Goal: Download file/media

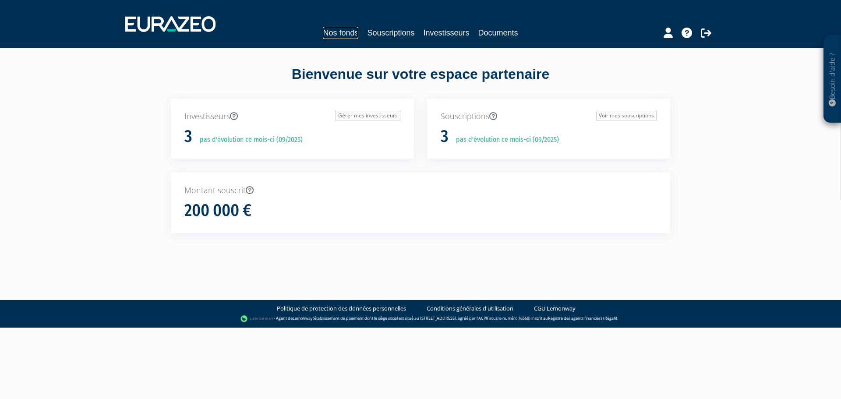
click at [339, 32] on link "Nos fonds" at bounding box center [340, 33] width 35 height 12
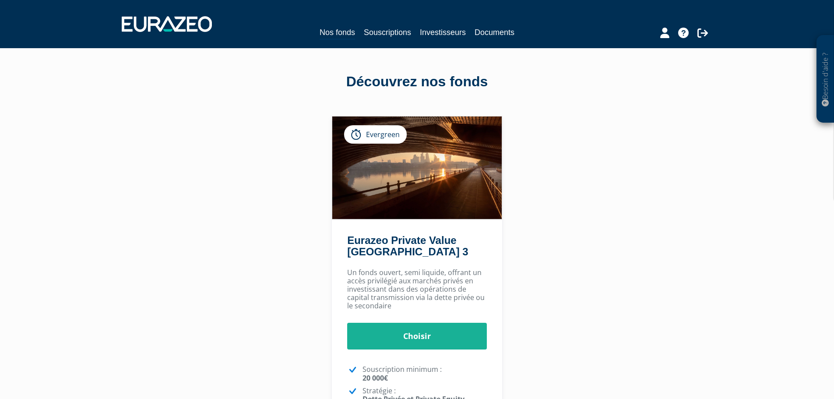
scroll to position [88, 0]
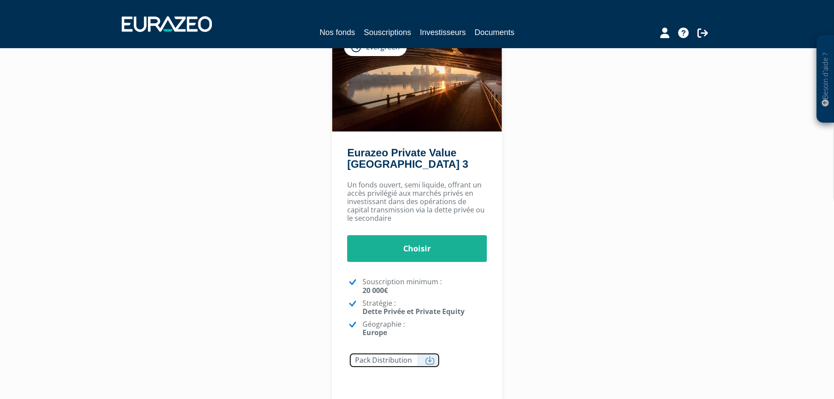
click at [427, 359] on icon at bounding box center [430, 360] width 10 height 9
click at [626, 251] on div "Eurazeo Private Value [GEOGRAPHIC_DATA] 3 Evergreen [GEOGRAPHIC_DATA] [GEOGRAPH…" at bounding box center [417, 216] width 550 height 377
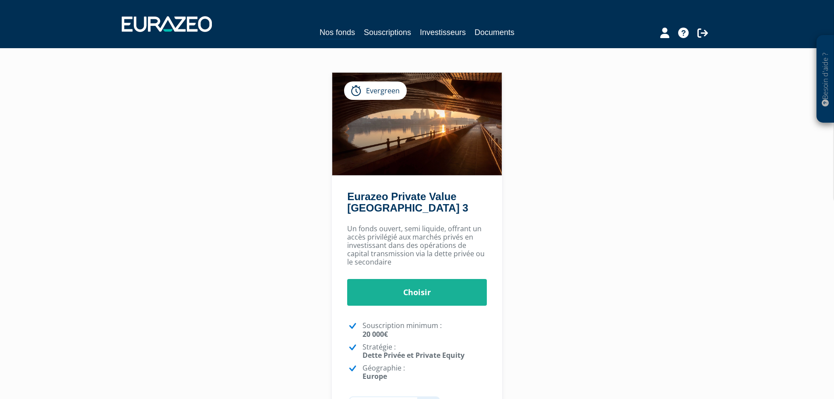
scroll to position [0, 0]
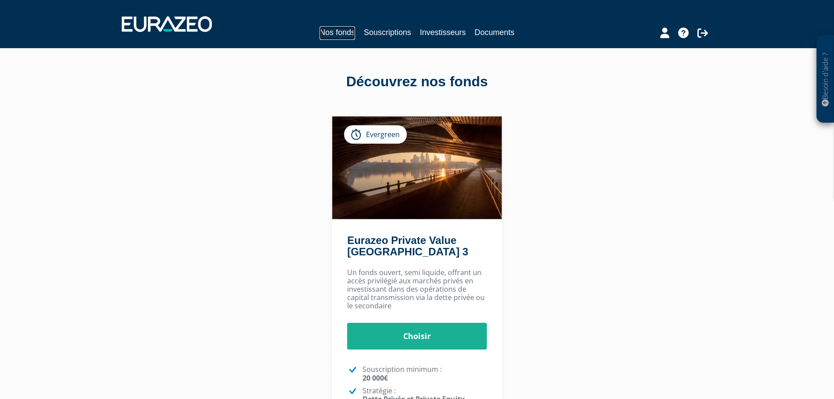
click at [344, 32] on link "Nos fonds" at bounding box center [337, 33] width 35 height 14
